Goal: Check status: Check status

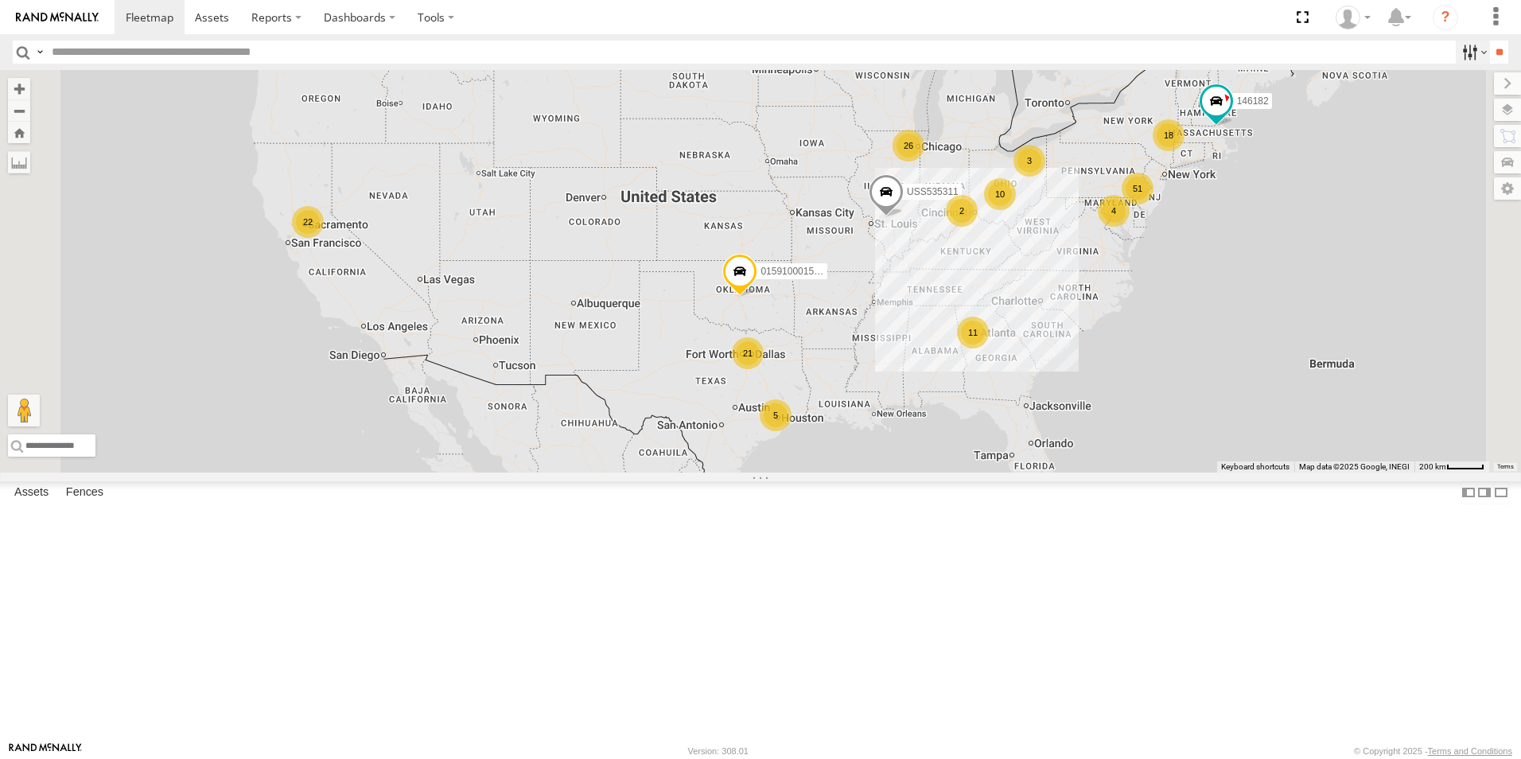
click at [1462, 54] on label at bounding box center [1473, 52] width 34 height 23
click at [0, 0] on span "[GEOGRAPHIC_DATA]" at bounding box center [0, 0] width 0 height 0
click at [1493, 50] on input "**" at bounding box center [1499, 52] width 18 height 23
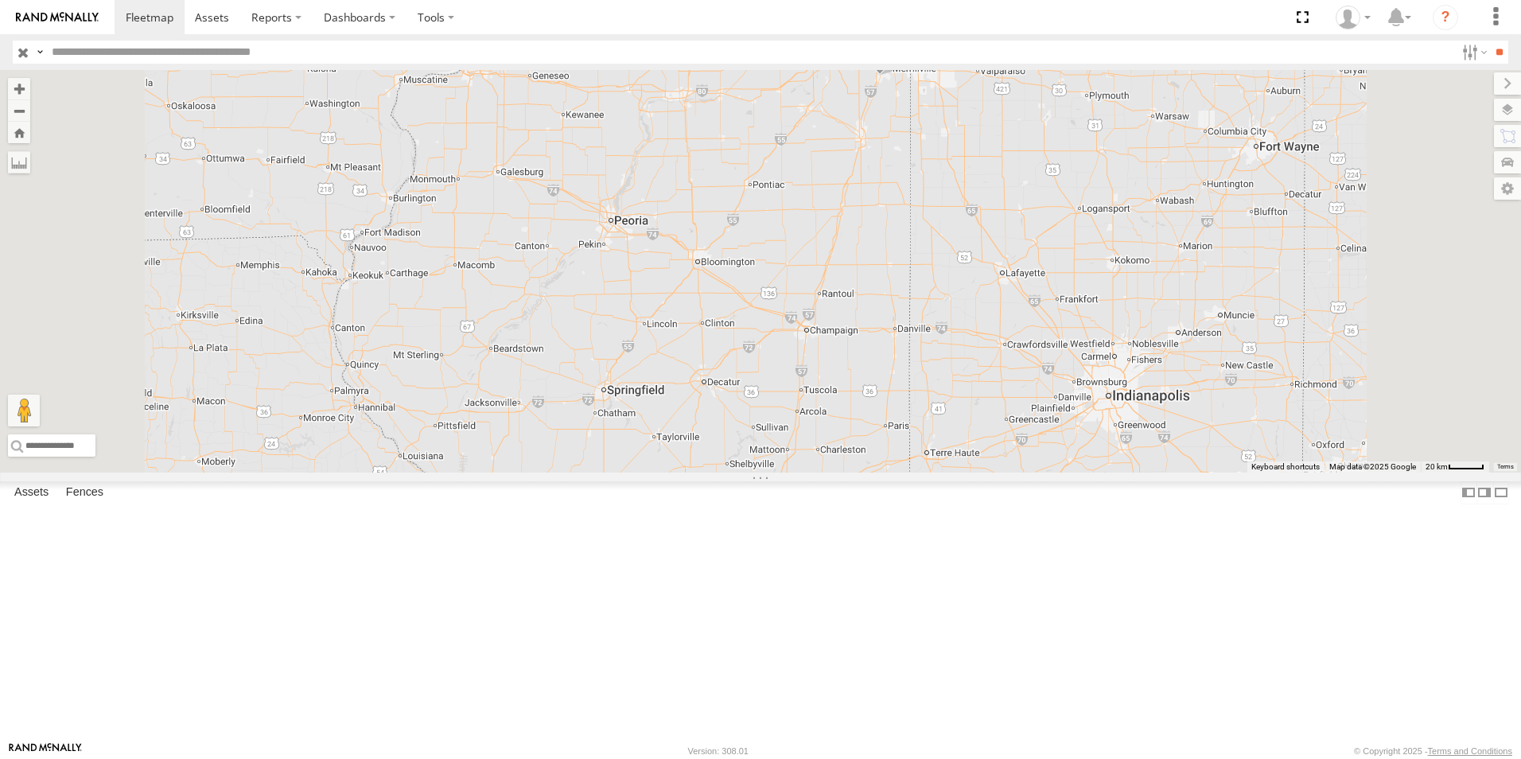
click at [0, 0] on div "USS535308" at bounding box center [0, 0] width 0 height 0
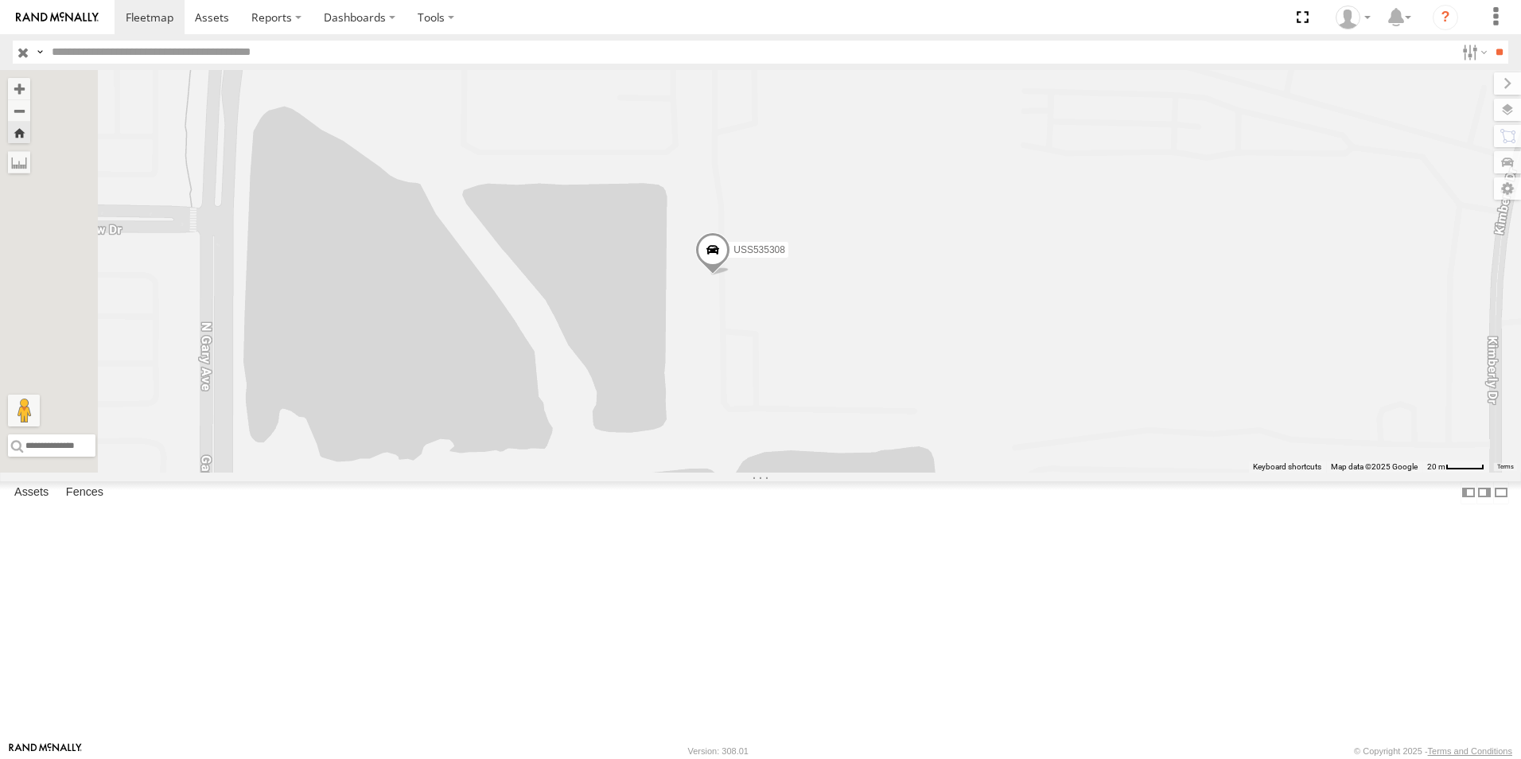
click at [730, 276] on span at bounding box center [712, 254] width 35 height 43
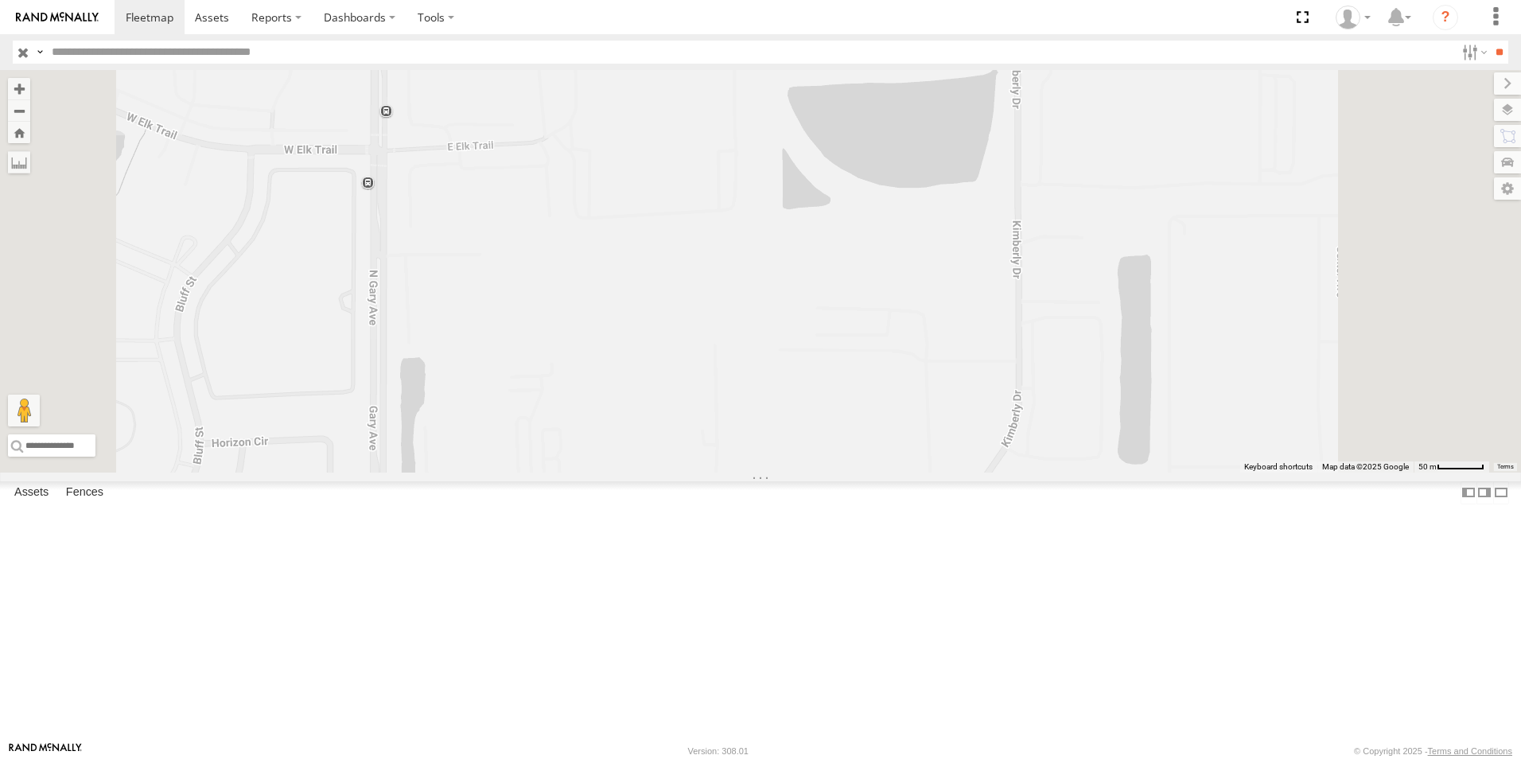
click at [985, 348] on div "USS538602 ESS534604 ESS534603 USS328701 USS5316102 USS535310 USS485211 USS53250…" at bounding box center [760, 271] width 1521 height 403
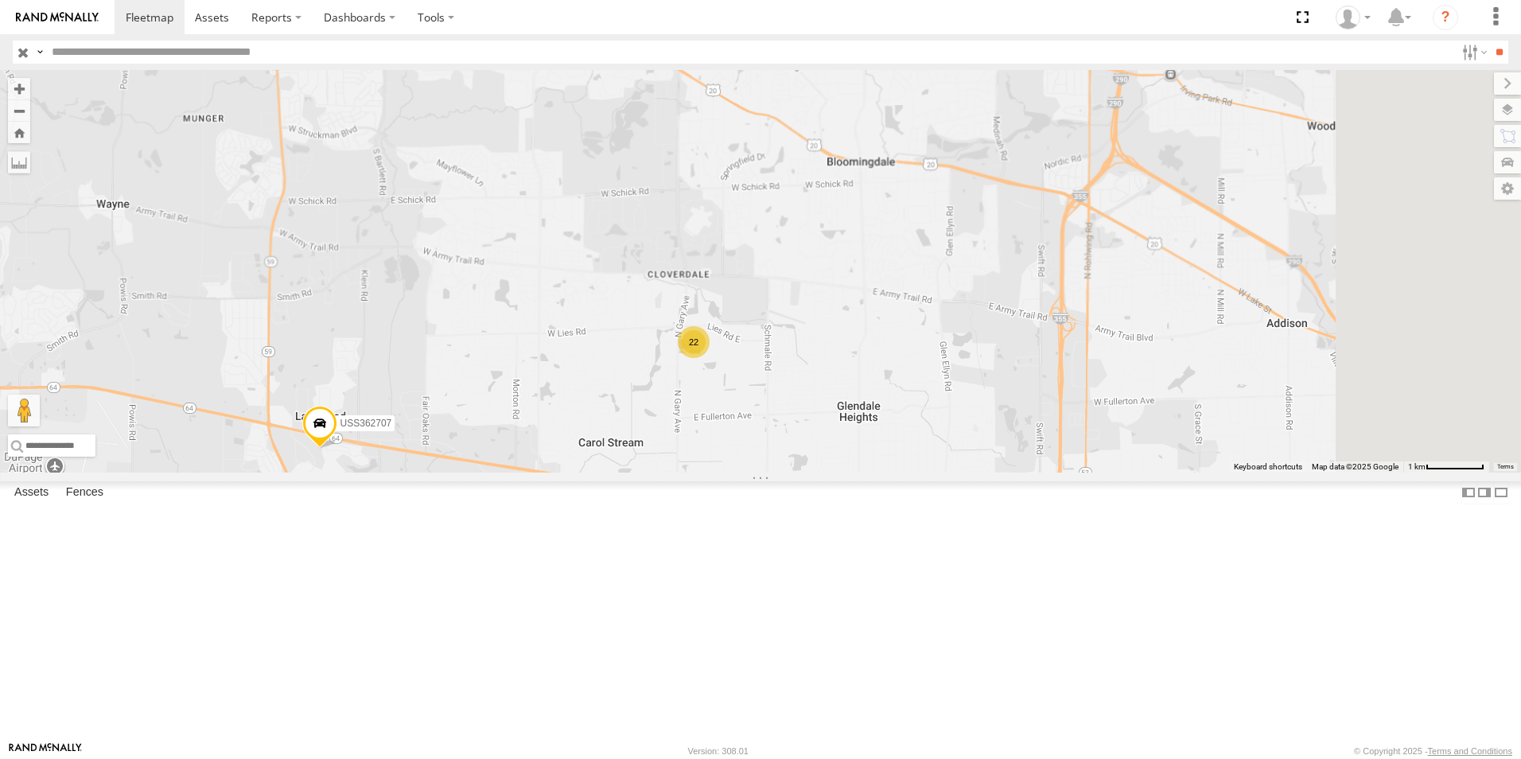
drag, startPoint x: 1040, startPoint y: 377, endPoint x: 928, endPoint y: 496, distance: 163.2
click at [942, 473] on div "USS362707 22" at bounding box center [760, 271] width 1521 height 403
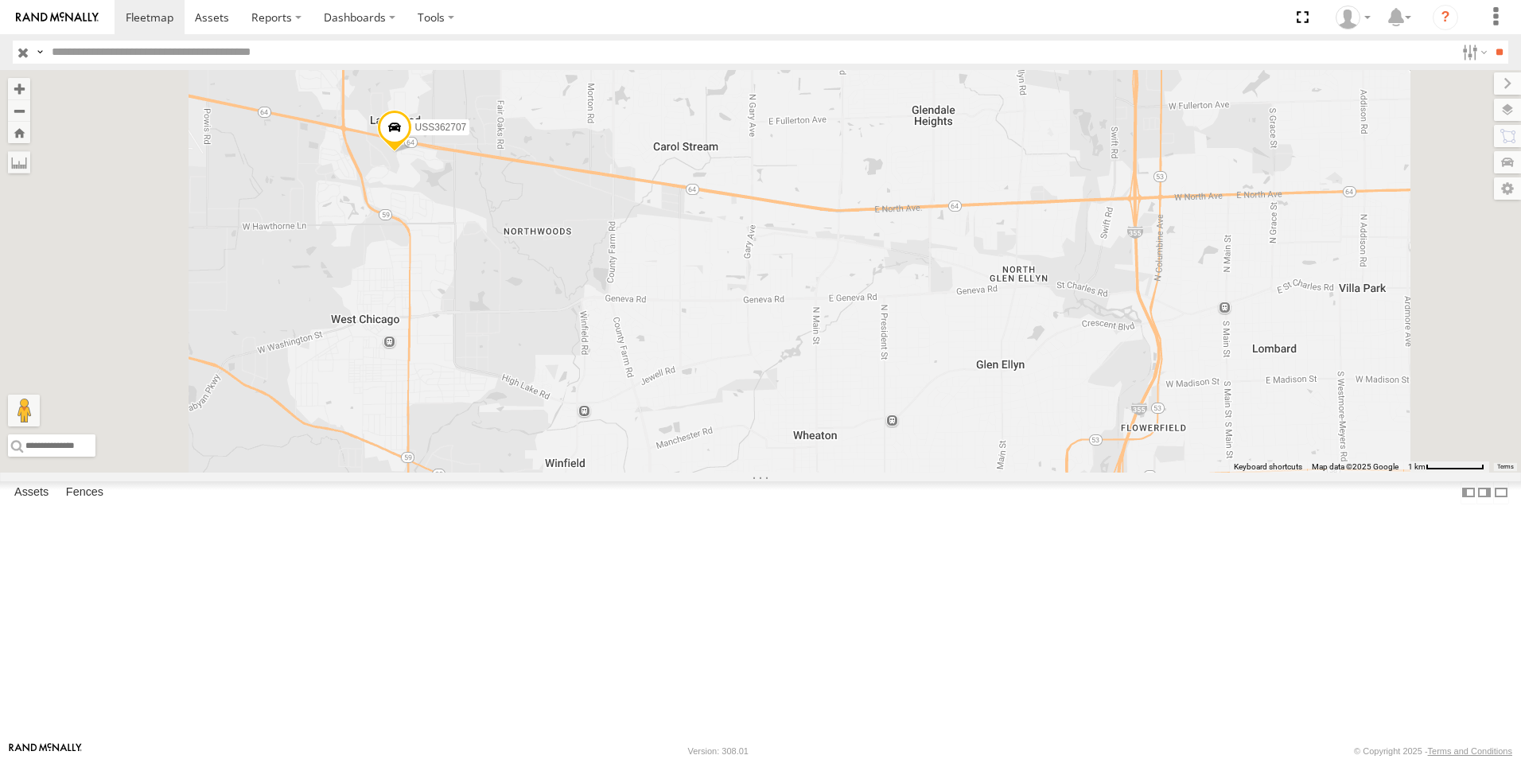
drag, startPoint x: 897, startPoint y: 554, endPoint x: 977, endPoint y: 246, distance: 318.0
click at [977, 246] on div "USS362707 22" at bounding box center [760, 271] width 1521 height 403
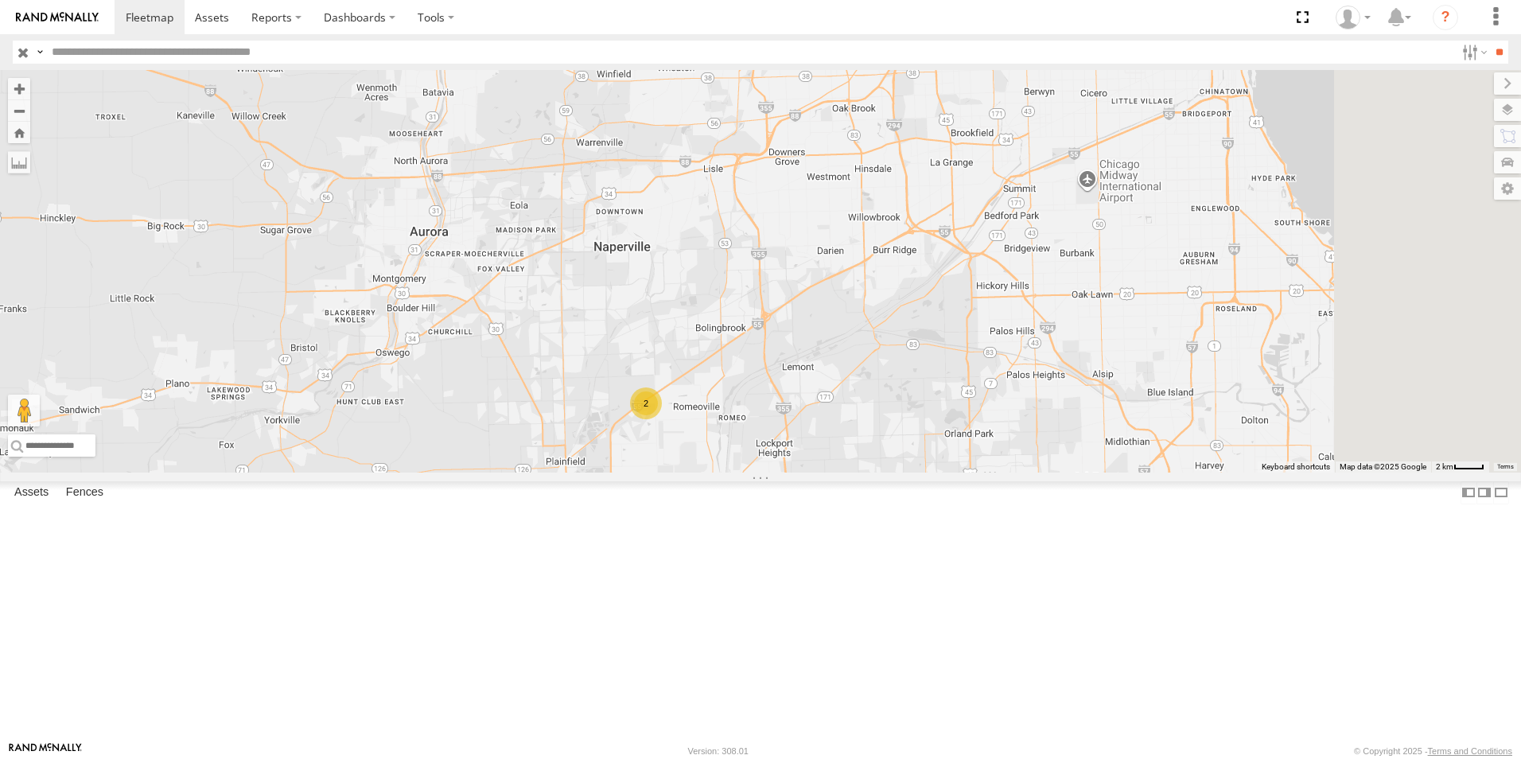
drag, startPoint x: 1055, startPoint y: 420, endPoint x: 891, endPoint y: 238, distance: 245.0
click at [890, 232] on div "USS362707 22 2" at bounding box center [760, 271] width 1521 height 403
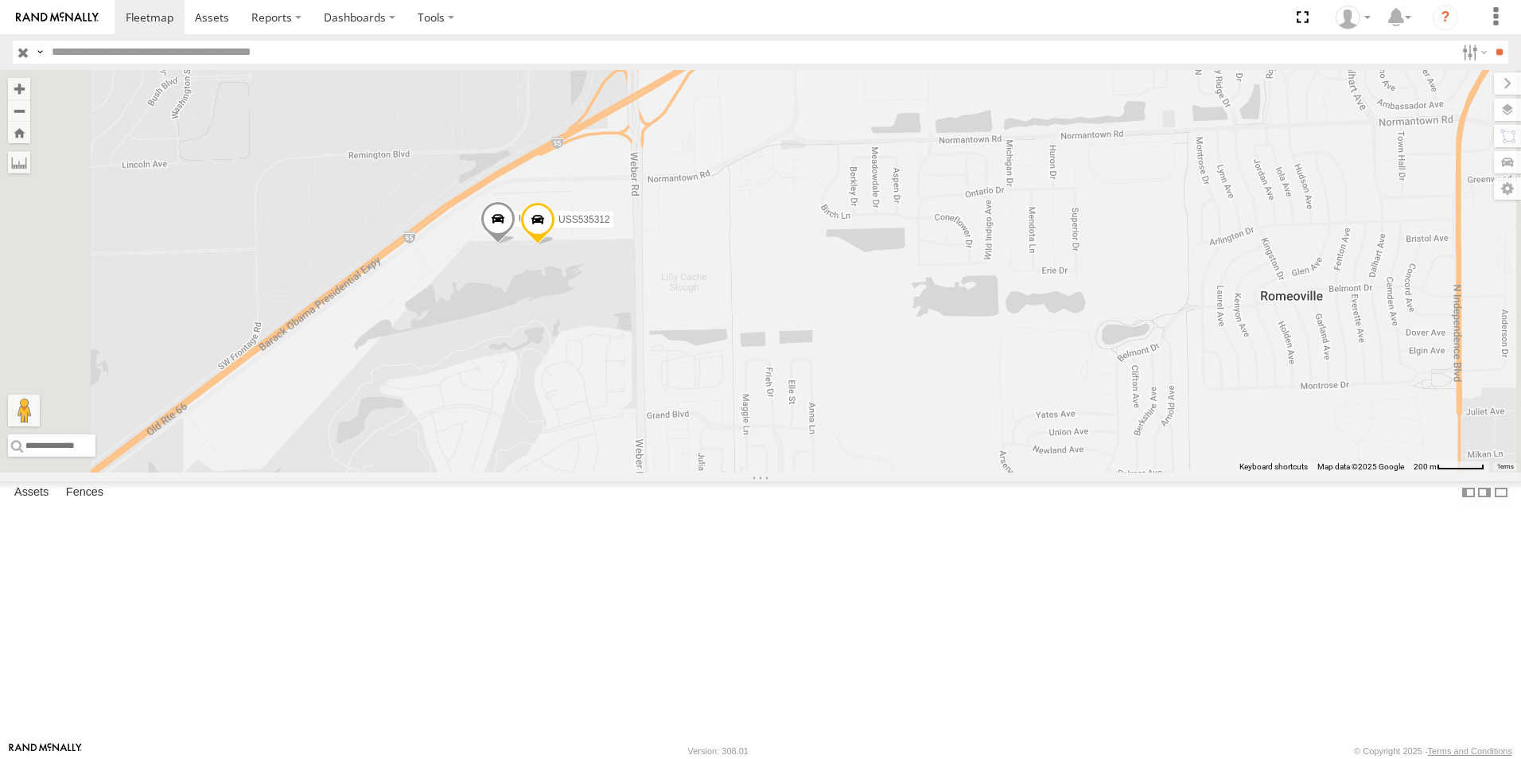
click at [699, 409] on div "USS362707 USS536103 USS535312" at bounding box center [760, 271] width 1521 height 403
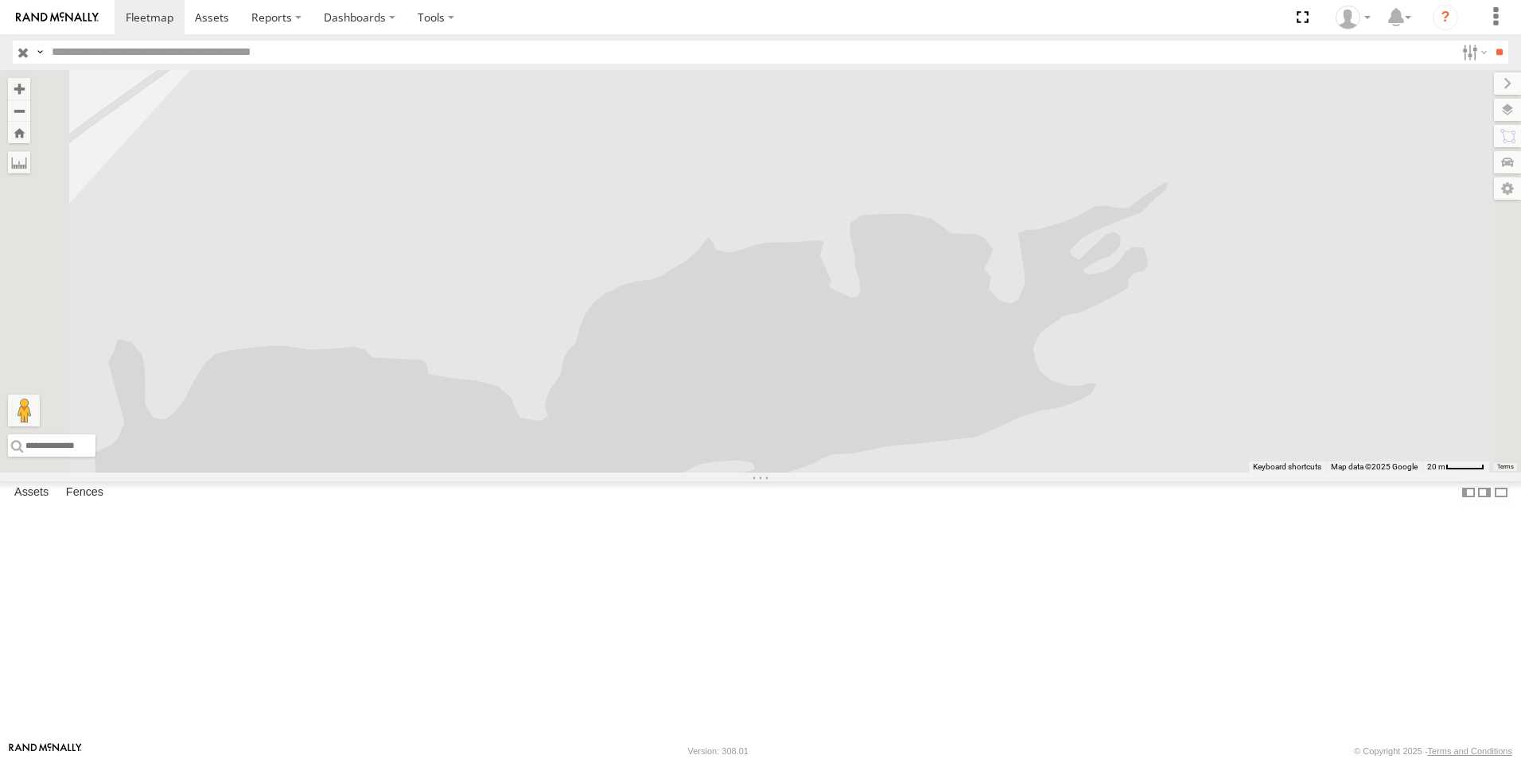
click at [808, 333] on div "USS362707 USS536103 USS535312" at bounding box center [760, 271] width 1521 height 403
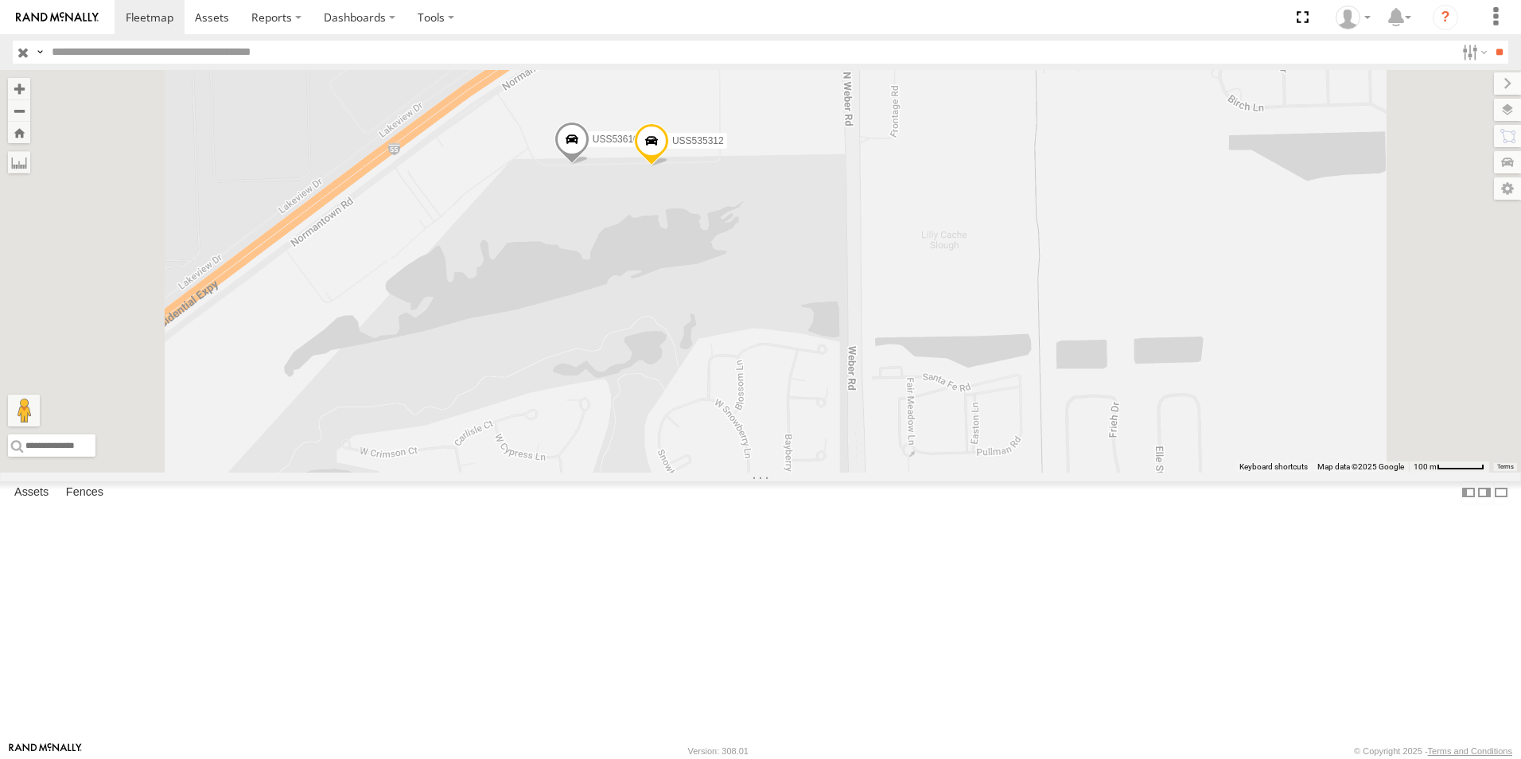
click at [810, 333] on div "USS362707 USS536103 USS535312" at bounding box center [760, 271] width 1521 height 403
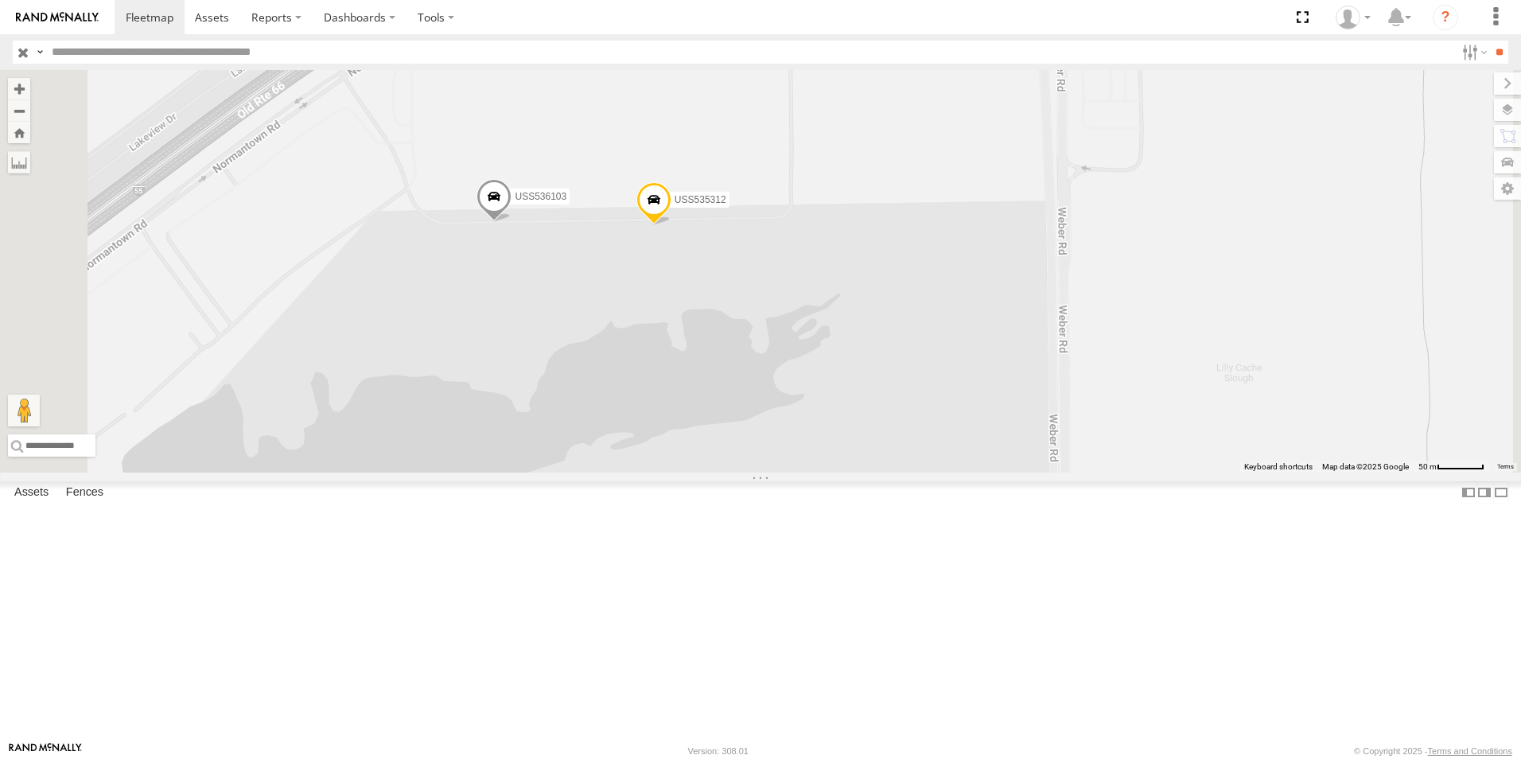
drag, startPoint x: 816, startPoint y: 317, endPoint x: 776, endPoint y: 400, distance: 92.5
click at [776, 400] on div "USS362707 USS536103 USS535312" at bounding box center [760, 271] width 1521 height 403
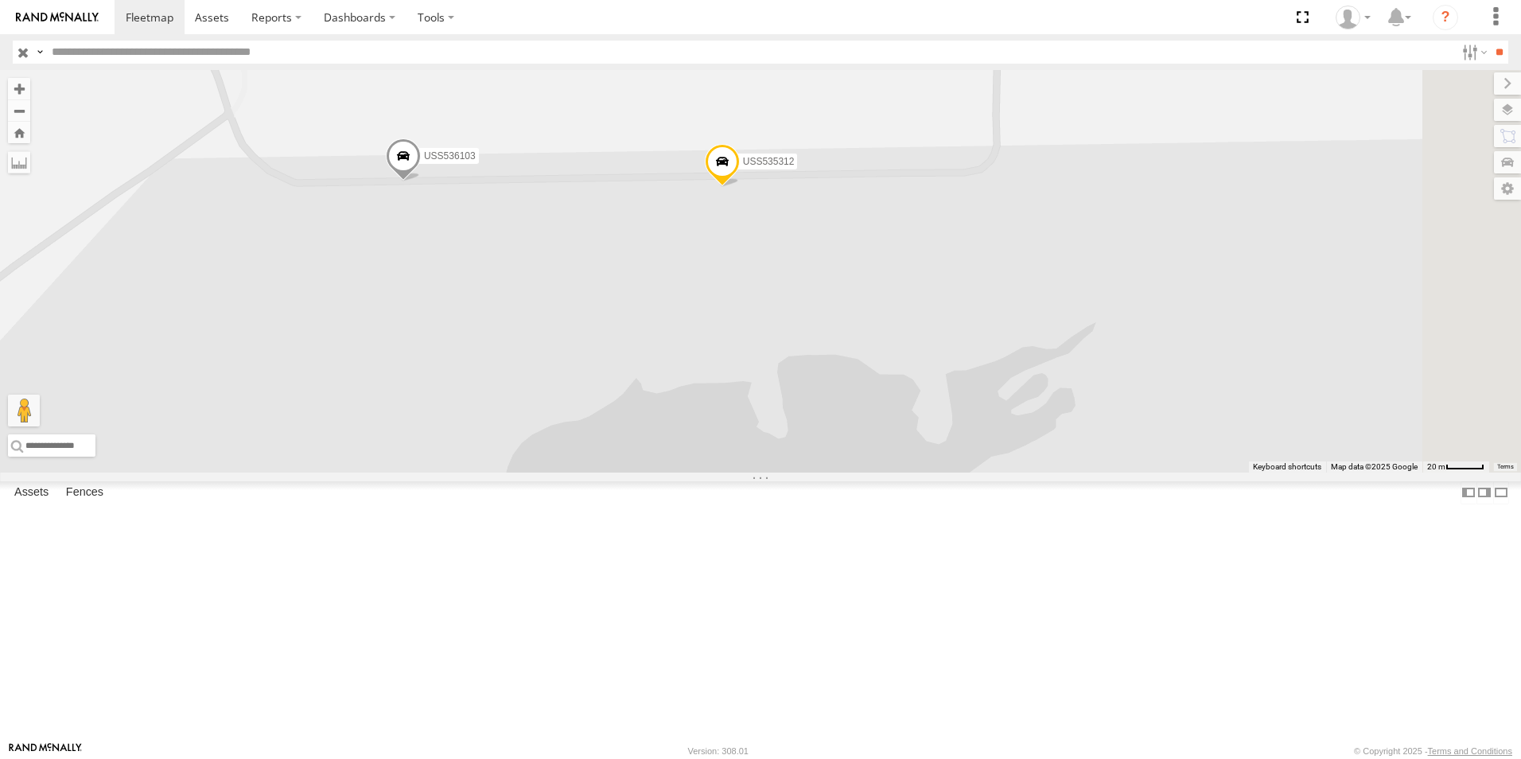
click at [421, 181] on span at bounding box center [403, 159] width 35 height 43
click at [814, 358] on div "USS362707 USS536103 USS535312 USS536103 Chicago Romeoville Romeoville 41.6496 ,…" at bounding box center [760, 271] width 1521 height 403
click at [740, 188] on span at bounding box center [722, 166] width 35 height 43
click at [957, 356] on div "USS362707 USS536103 USS535312 USS535312 Chicago Romeoville Romeoville 41.64957 …" at bounding box center [760, 271] width 1521 height 403
click at [799, 408] on div "USS362707 USS536103 USS535312 USS535312 Chicago Romeoville Romeoville 41.64957 …" at bounding box center [760, 271] width 1521 height 403
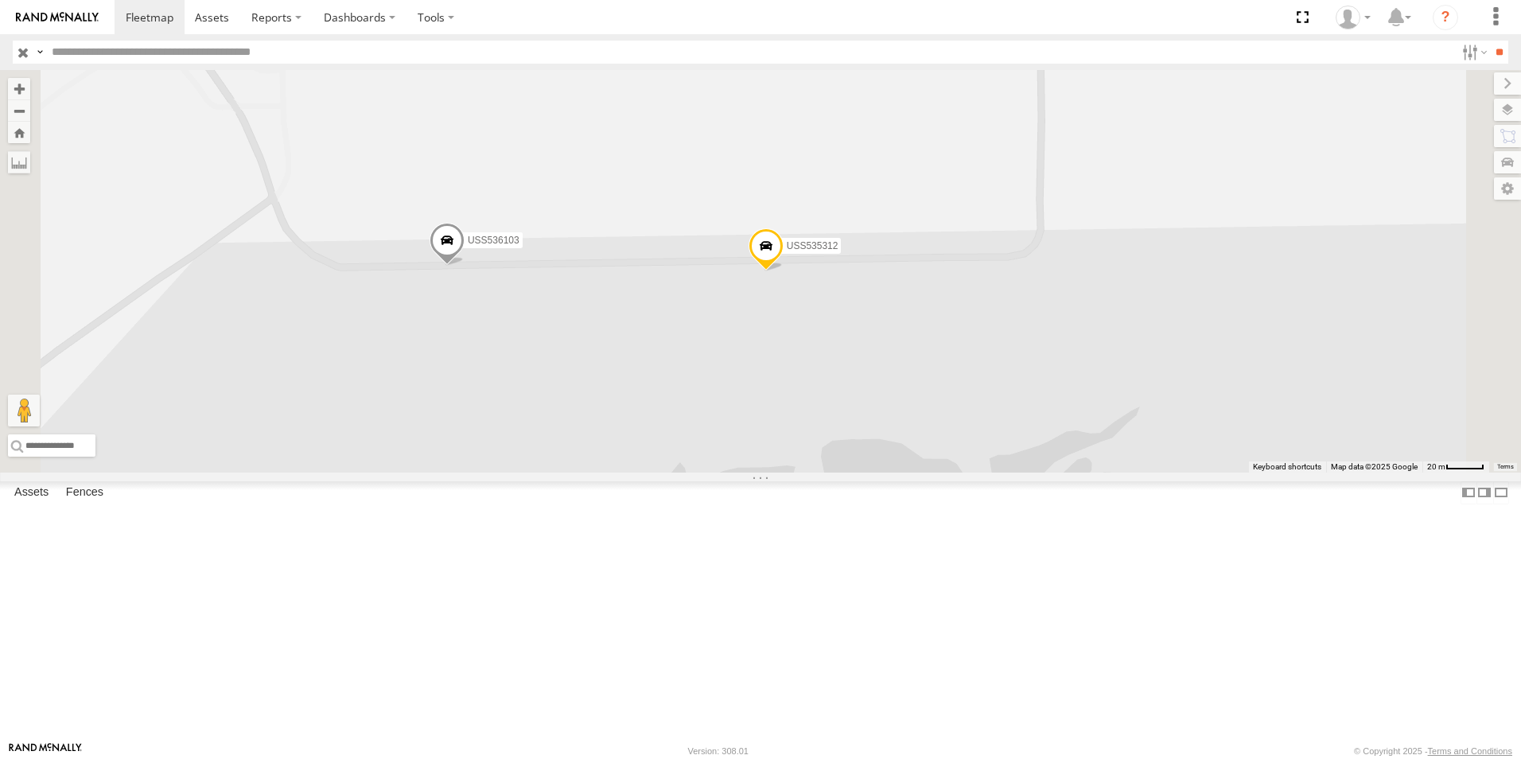
drag, startPoint x: 802, startPoint y: 344, endPoint x: 846, endPoint y: 430, distance: 96.4
click at [846, 430] on div "USS362707 USS536103 USS535312" at bounding box center [760, 271] width 1521 height 403
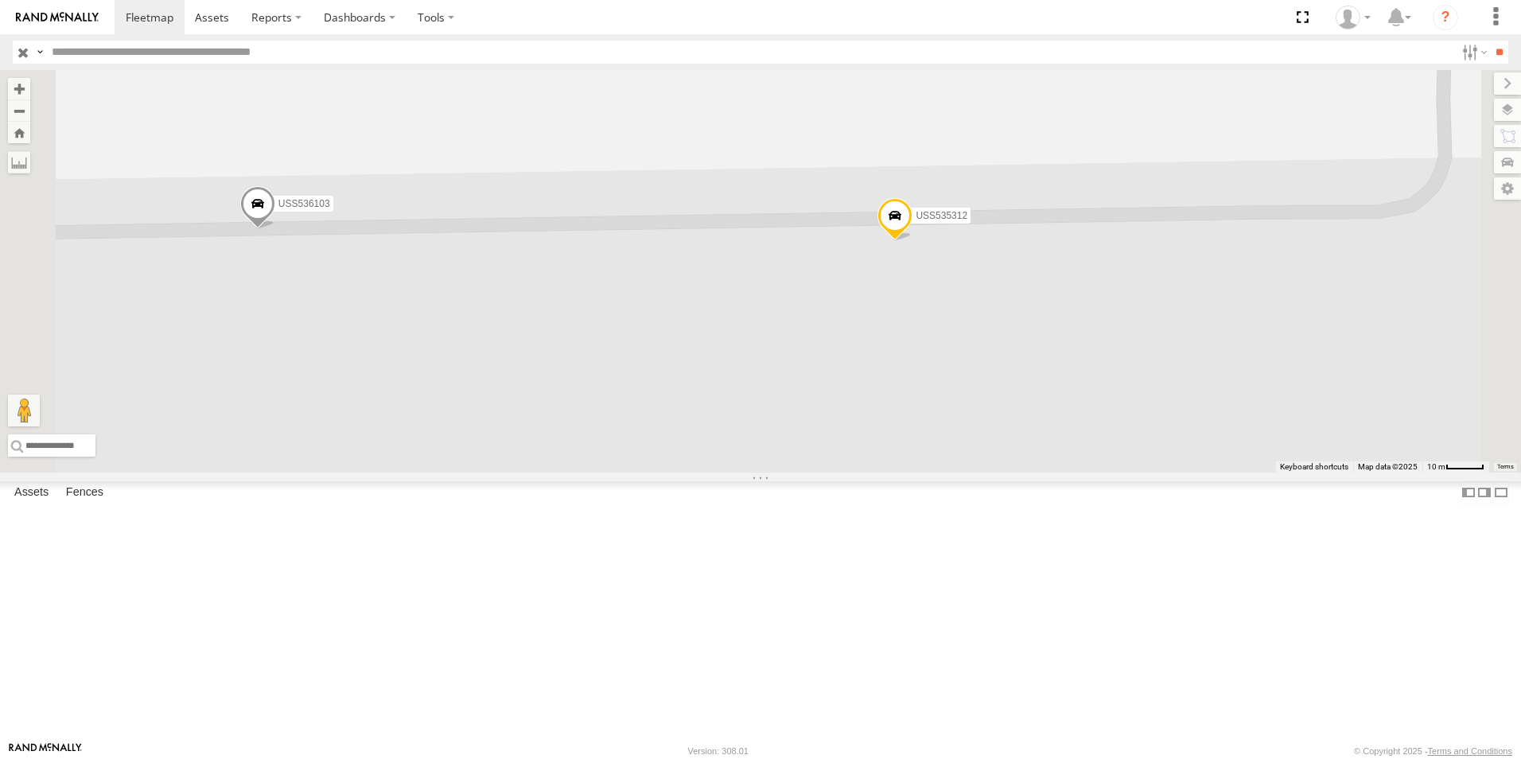
click at [912, 241] on span at bounding box center [894, 219] width 35 height 43
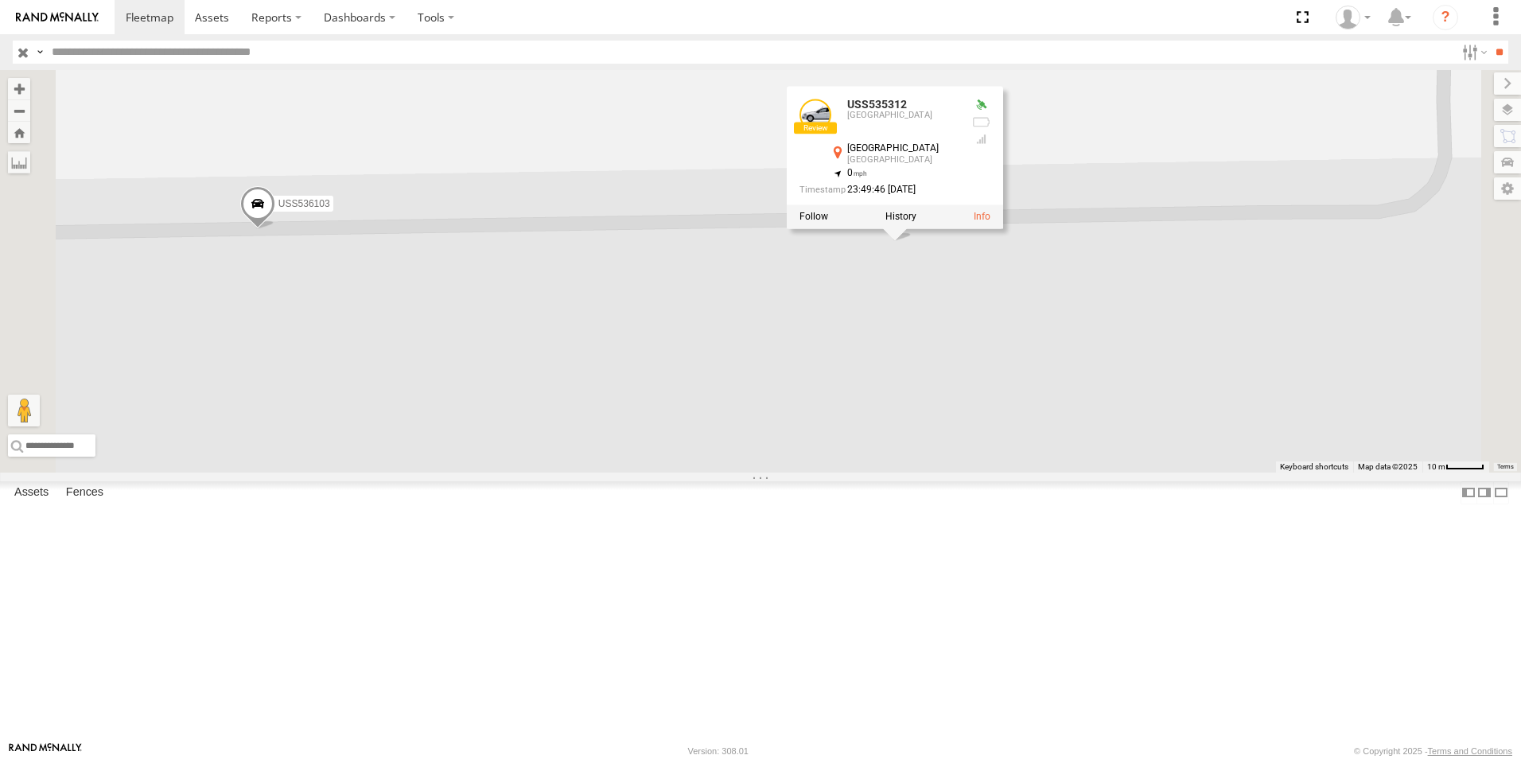
click at [874, 352] on div "USS362707 USS536103 USS535312 USS535312 Chicago Romeoville Romeoville 41.64957 …" at bounding box center [760, 271] width 1521 height 403
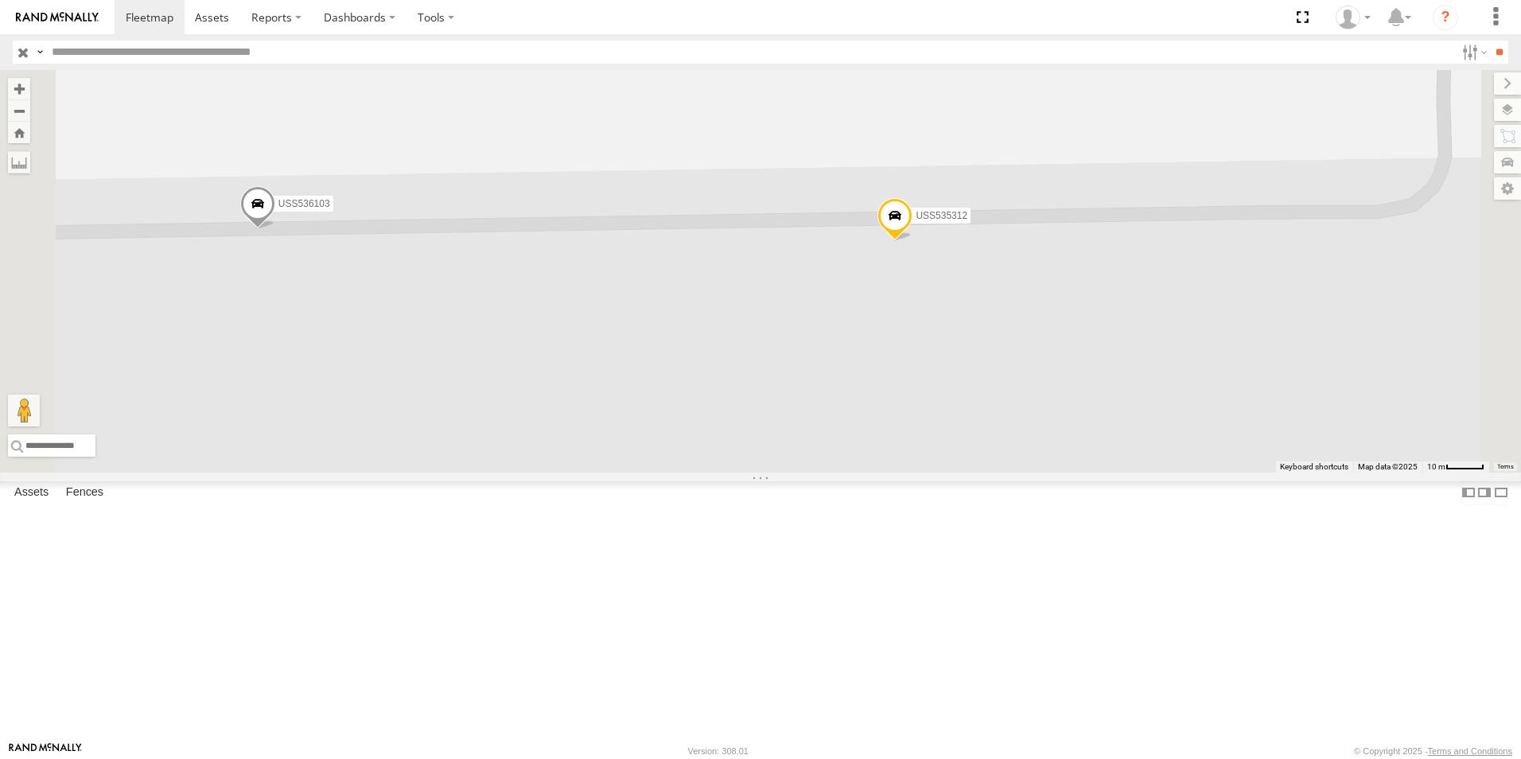
click at [275, 229] on span at bounding box center [257, 207] width 35 height 43
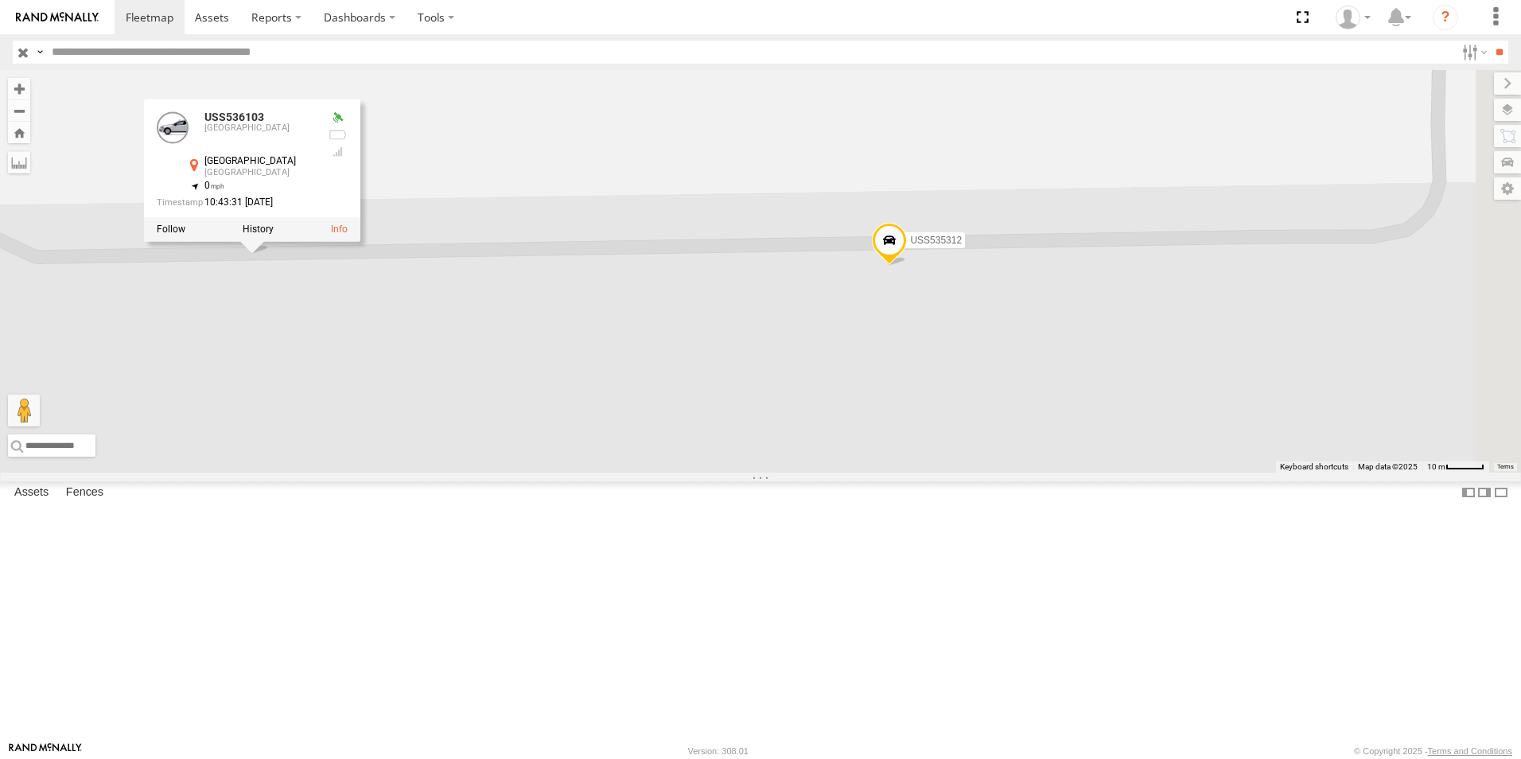
drag, startPoint x: 677, startPoint y: 413, endPoint x: 674, endPoint y: 438, distance: 24.9
click at [674, 438] on div "USS362707 USS536103 USS535312 USS536103 Chicago Romeoville Romeoville 41.6496 ,…" at bounding box center [760, 271] width 1521 height 403
click at [755, 370] on div "USS362707 USS536103 USS535312 USS536103 Chicago Romeoville Romeoville 41.6496 ,…" at bounding box center [760, 271] width 1521 height 403
